Goal: Book appointment/travel/reservation

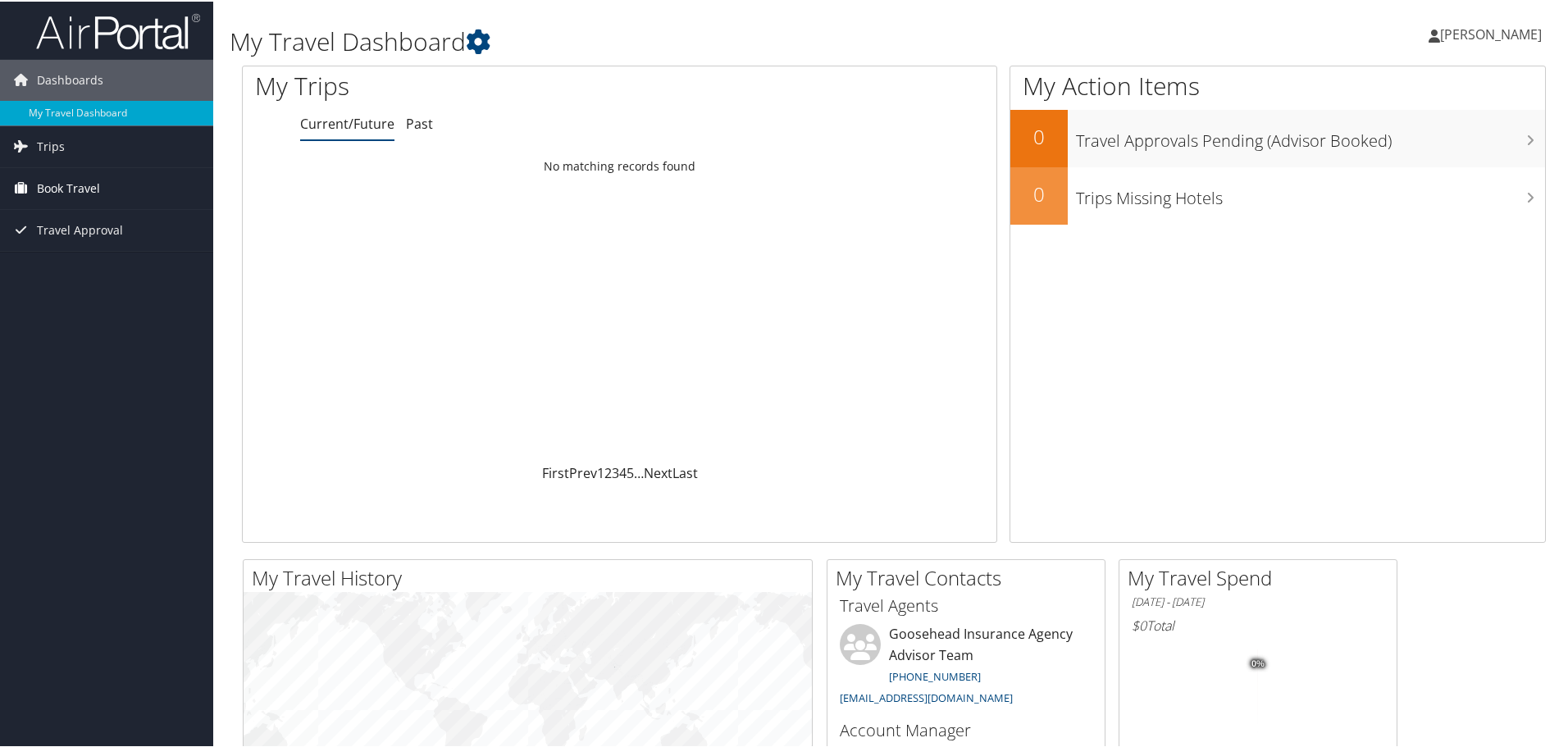
click at [85, 186] on span "Book Travel" at bounding box center [68, 186] width 63 height 41
click at [51, 268] on link "Book/Manage Online Trips" at bounding box center [106, 269] width 213 height 25
